Goal: Information Seeking & Learning: Learn about a topic

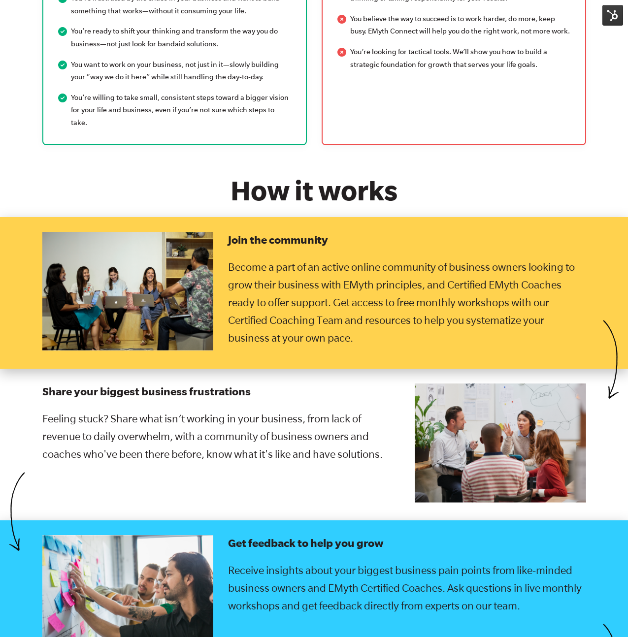
scroll to position [1484, 0]
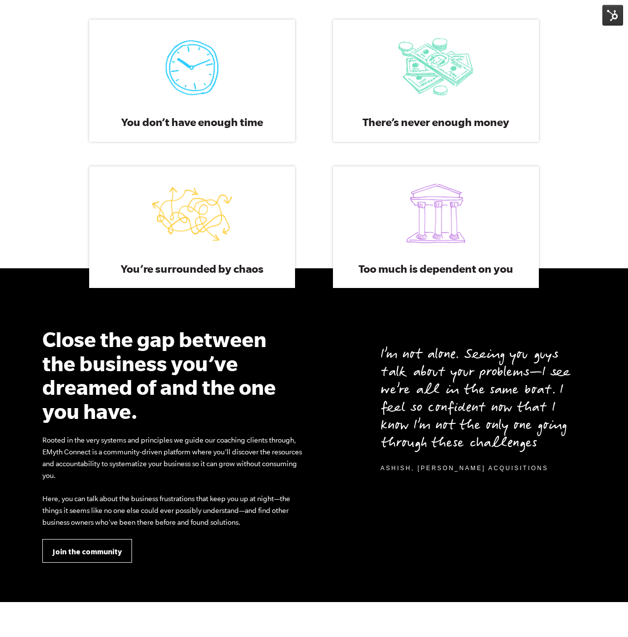
scroll to position [788, 0]
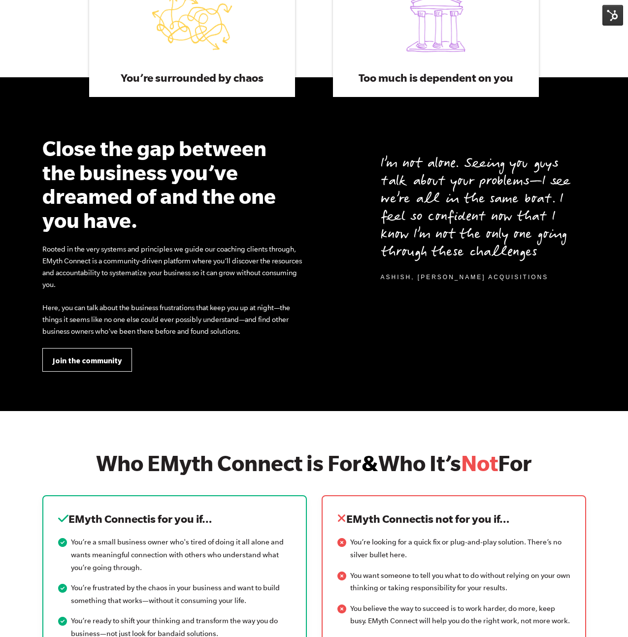
click at [424, 209] on p "I’m not alone. Seeing you guys talk about your problems—I see we’re all in the …" at bounding box center [483, 209] width 205 height 106
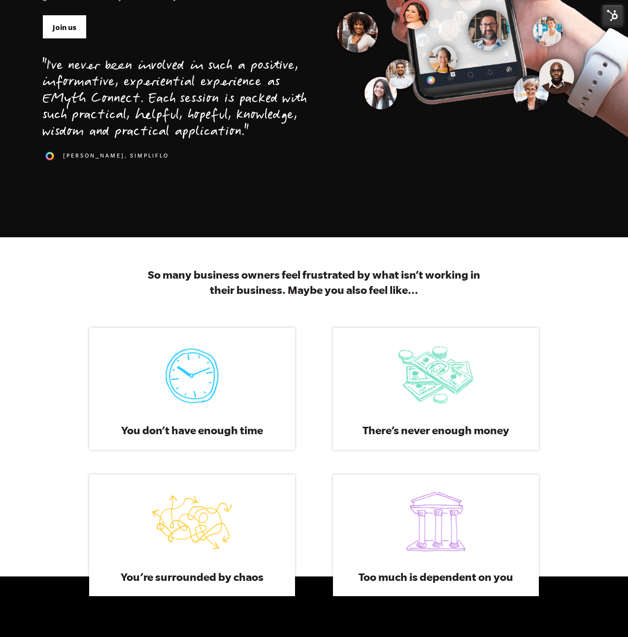
scroll to position [289, 0]
